Goal: Task Accomplishment & Management: Manage account settings

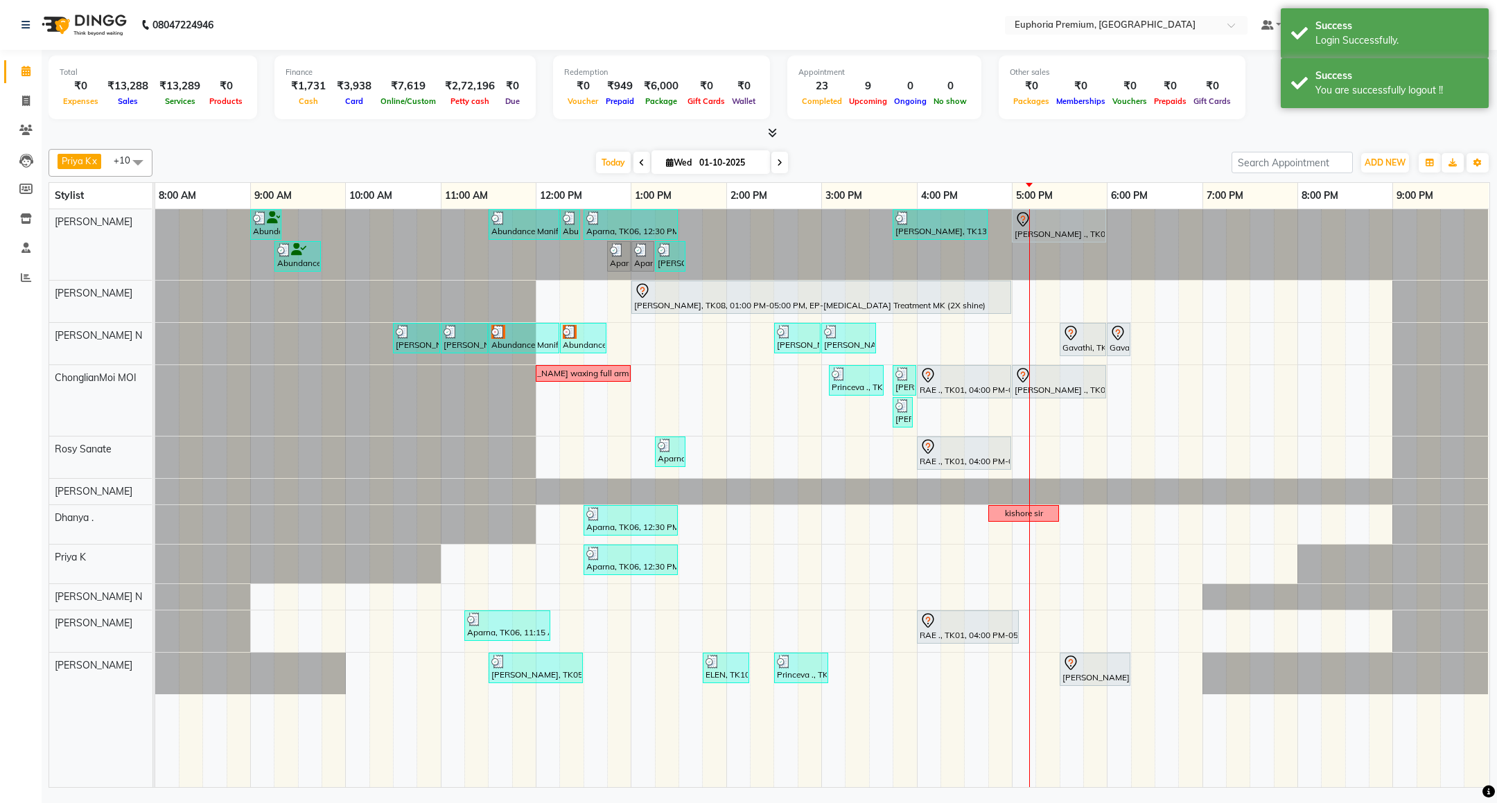
click at [1254, 123] on div "Total ₹0 Expenses ₹13,288 Sales ₹13,289 Services ₹0 Products Finance ₹1,731 Cas…" at bounding box center [769, 89] width 1441 height 68
click at [1268, 111] on div "Total ₹0 Expenses ₹13,288 Sales ₹13,289 Services ₹0 Products Finance ₹1,731 Cas…" at bounding box center [769, 89] width 1441 height 68
click at [1408, 100] on div "Total ₹0 Expenses ₹13,288 Sales ₹13,289 Services ₹0 Products Finance ₹1,731 Cas…" at bounding box center [769, 89] width 1441 height 68
drag, startPoint x: 1350, startPoint y: 129, endPoint x: 1456, endPoint y: 113, distance: 107.2
click at [1300, 131] on div "Total ₹0 Expenses ₹13,288 Sales ₹13,289 Services ₹0 Products Finance ₹1,731 Cas…" at bounding box center [769, 95] width 1441 height 91
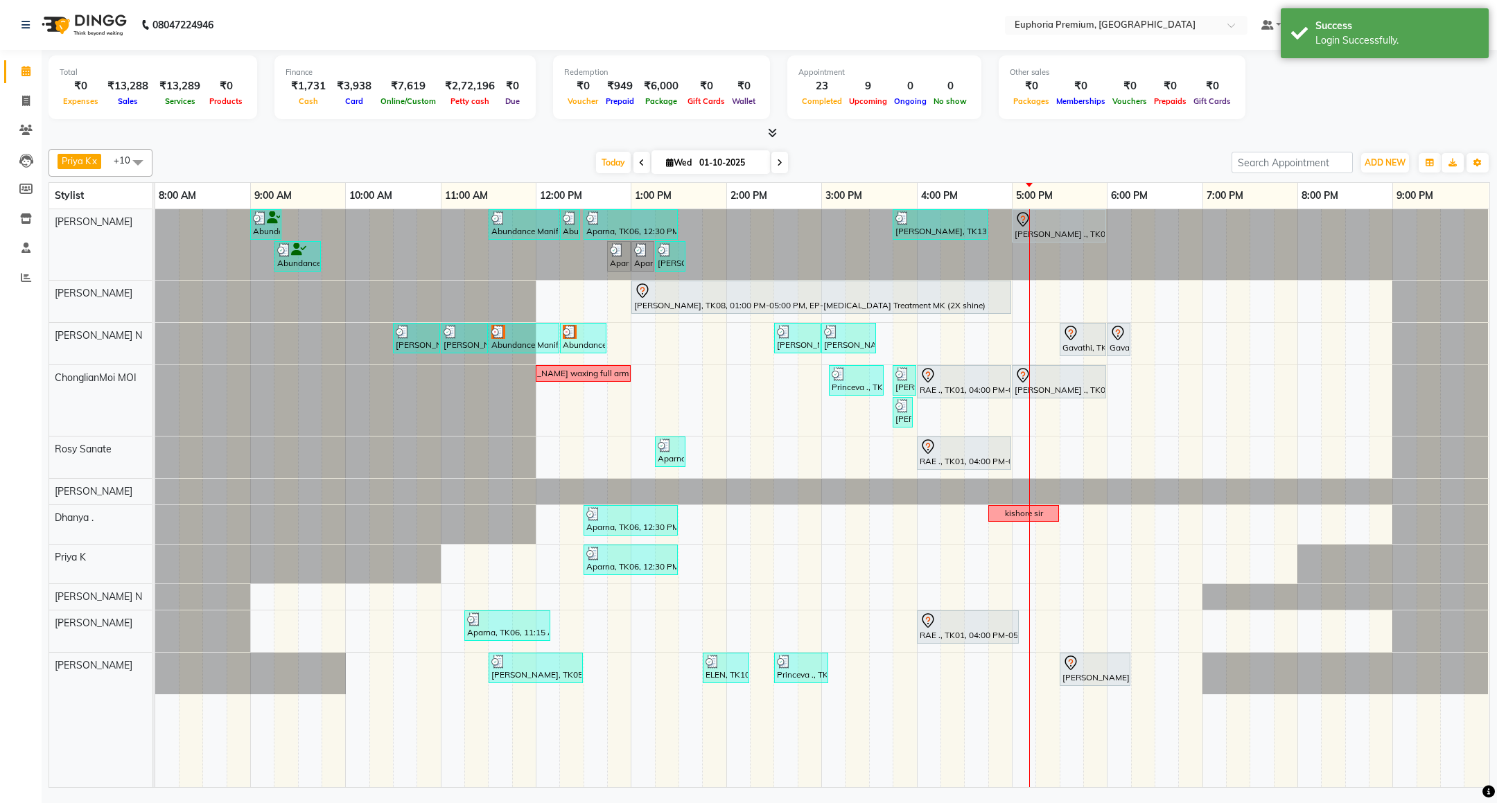
click at [1393, 113] on div "Total ₹0 Expenses ₹13,288 Sales ₹13,289 Services ₹0 Products Finance ₹1,731 Cas…" at bounding box center [769, 89] width 1441 height 68
click at [1395, 113] on div "Total ₹0 Expenses ₹13,288 Sales ₹13,289 Services ₹0 Products Finance ₹1,731 Cas…" at bounding box center [769, 89] width 1441 height 68
click at [1449, 24] on span "[PERSON_NAME]" at bounding box center [1430, 25] width 80 height 15
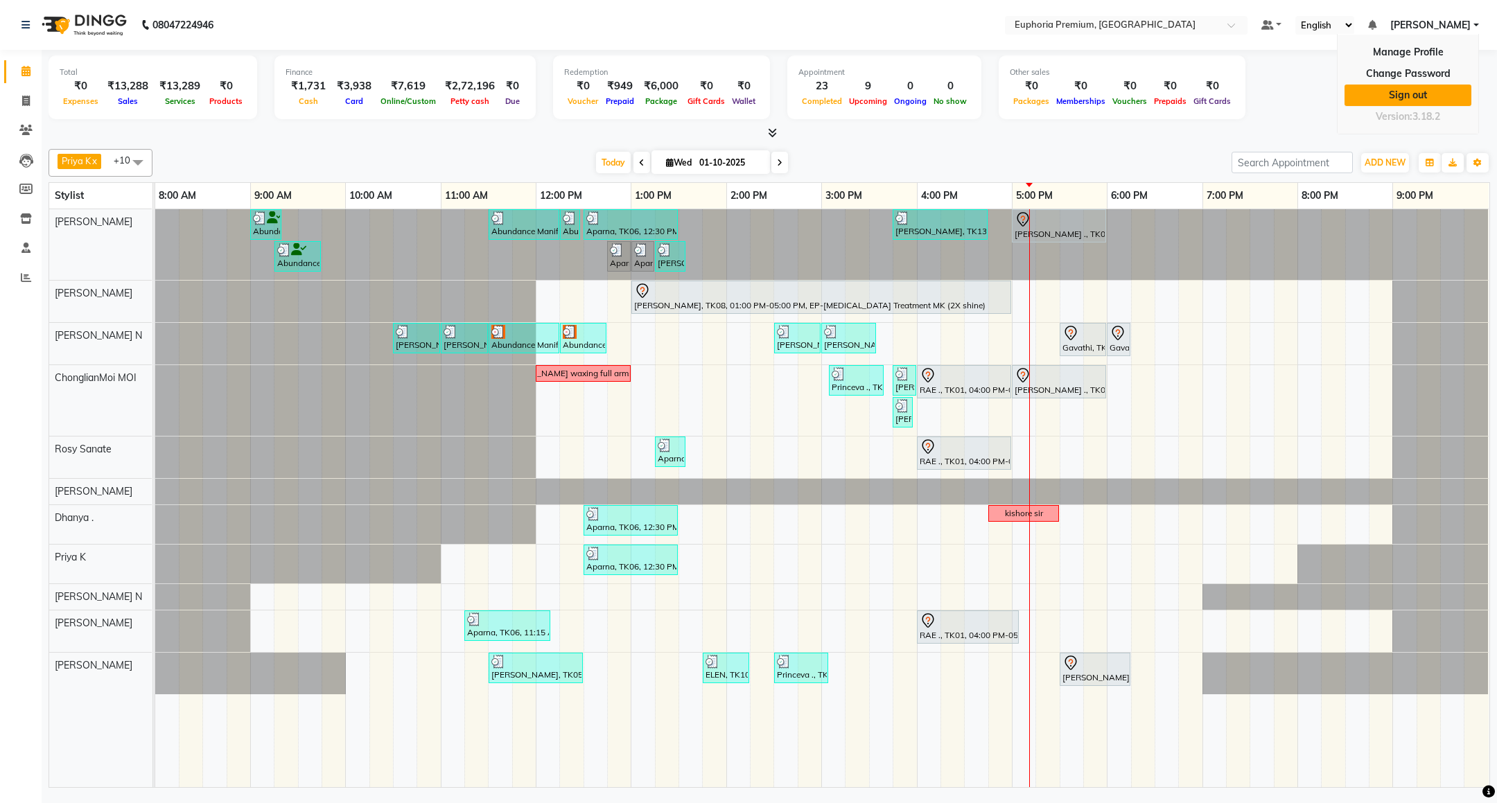
click at [1425, 94] on link "Sign out" at bounding box center [1407, 95] width 127 height 21
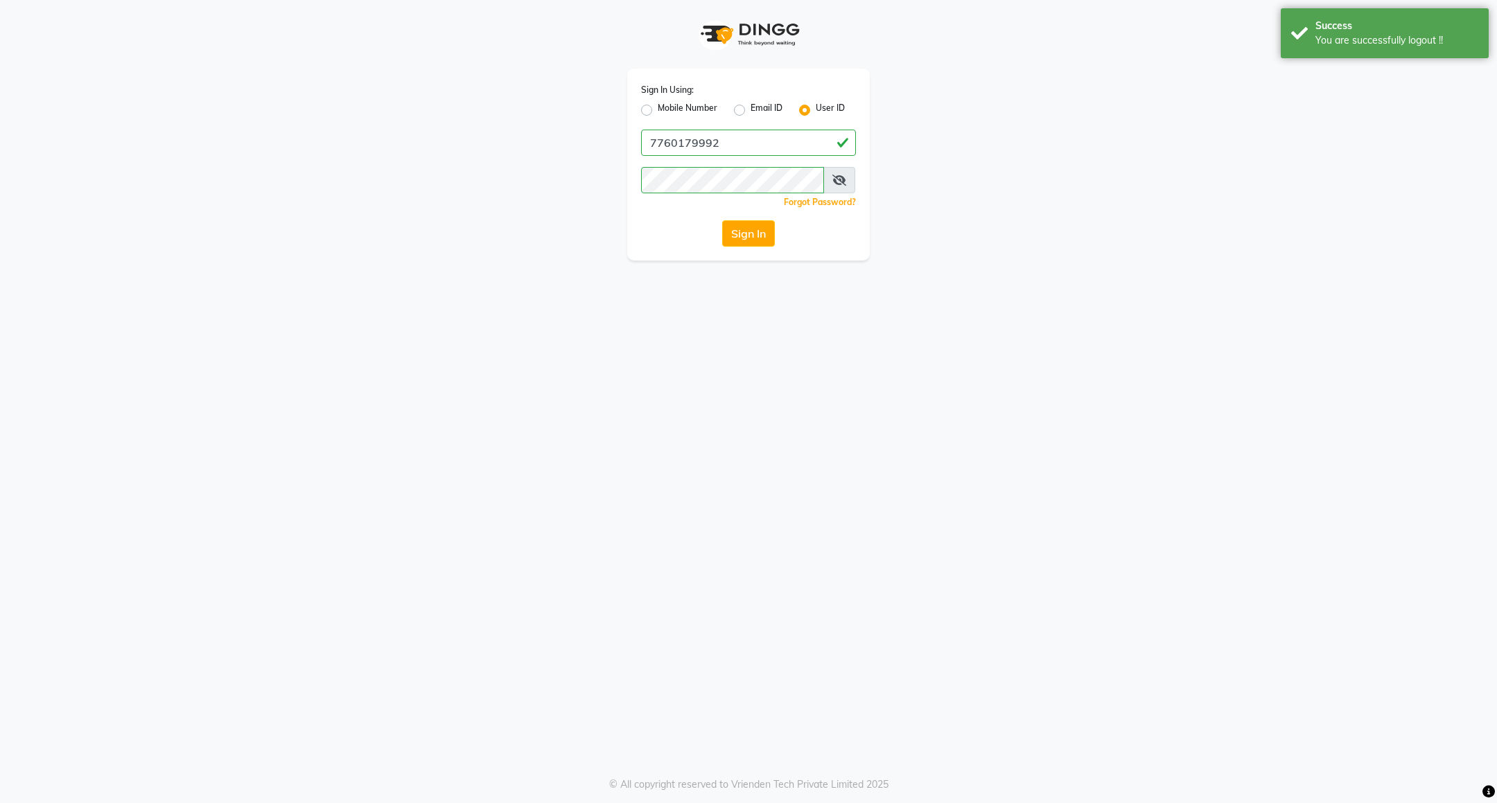
click at [690, 113] on label "Mobile Number" at bounding box center [688, 110] width 60 height 17
click at [667, 111] on input "Mobile Number" at bounding box center [662, 106] width 9 height 9
radio input "true"
radio input "false"
click at [699, 146] on input "Username" at bounding box center [771, 143] width 168 height 26
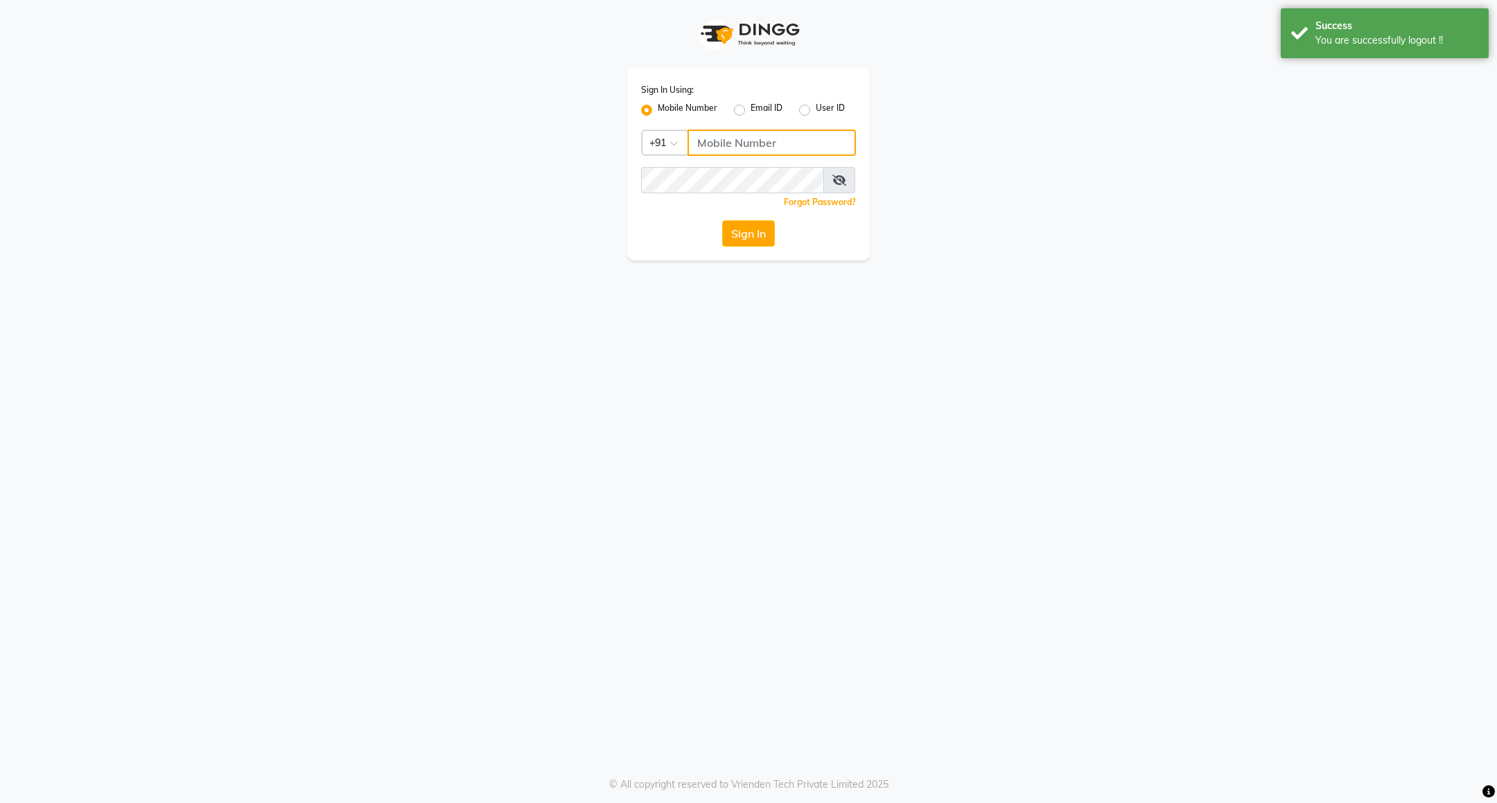
type input "8884568139"
click at [751, 223] on button "Sign In" at bounding box center [748, 233] width 53 height 26
